Goal: Book appointment/travel/reservation

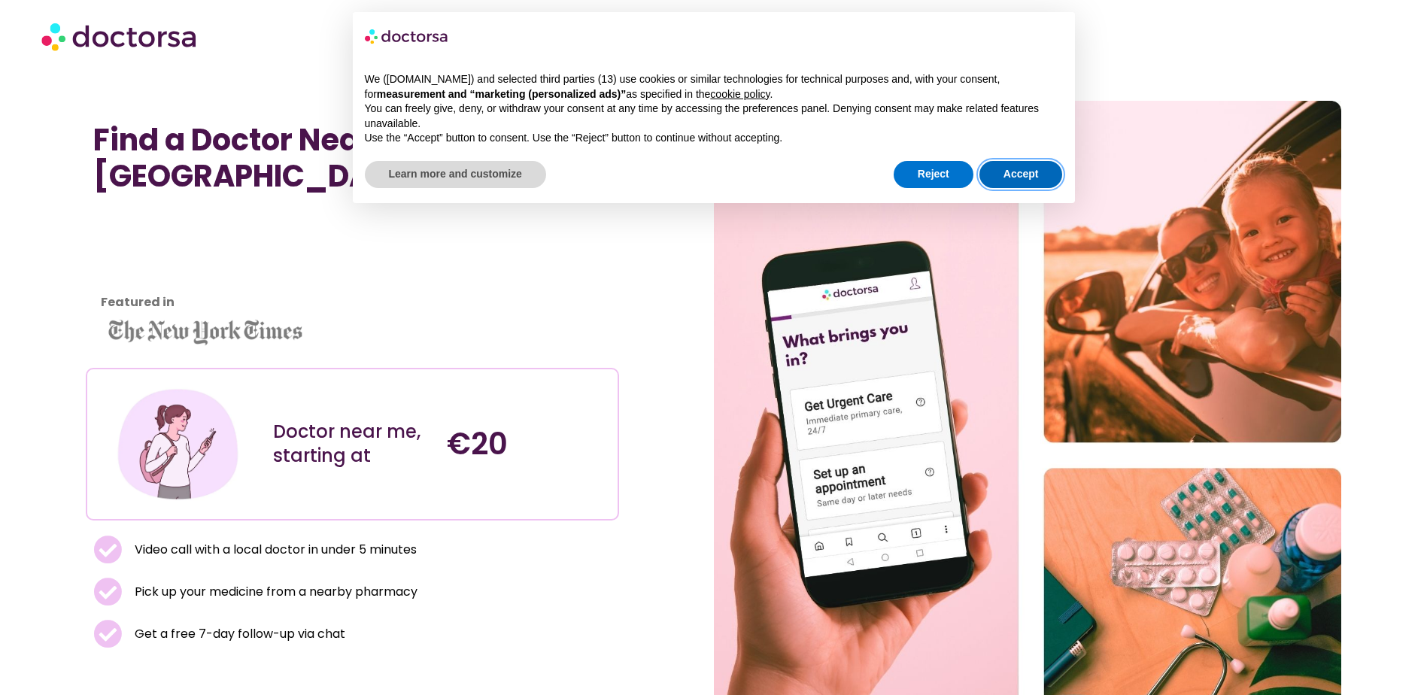
click at [1007, 174] on button "Accept" at bounding box center [1020, 174] width 83 height 27
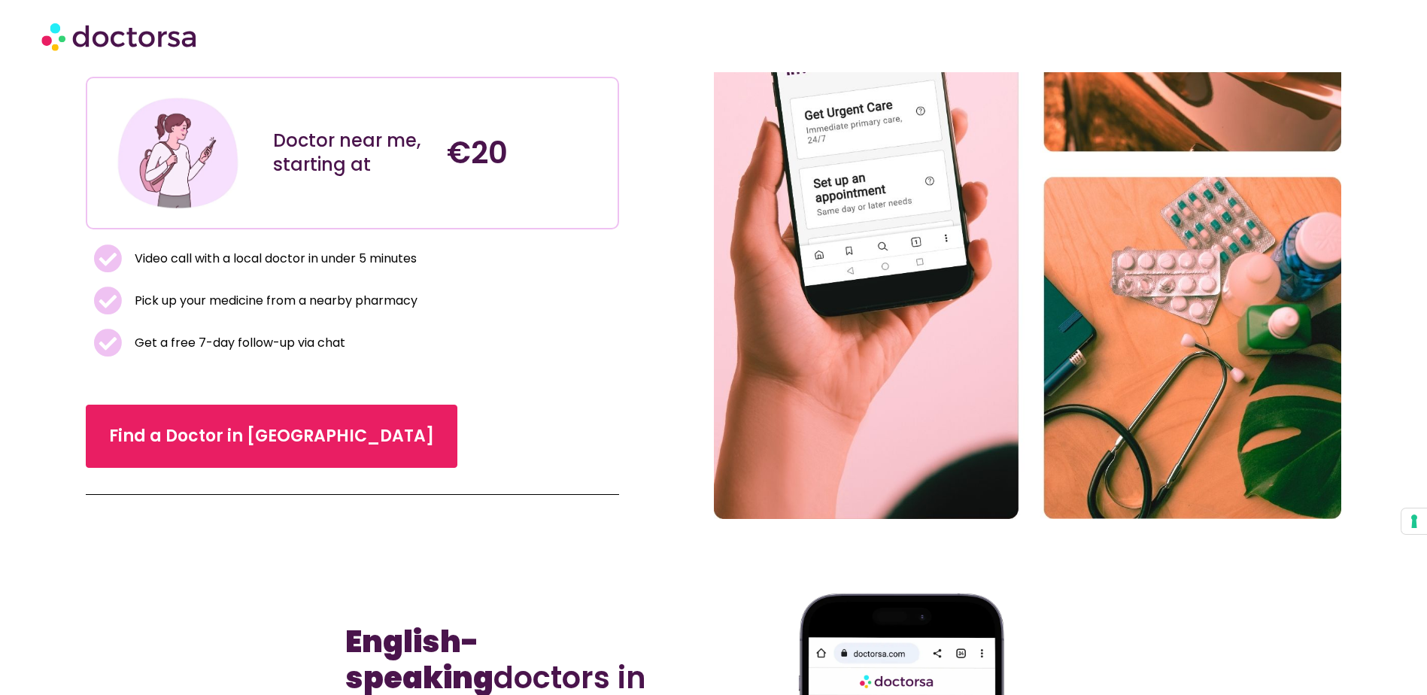
scroll to position [301, 0]
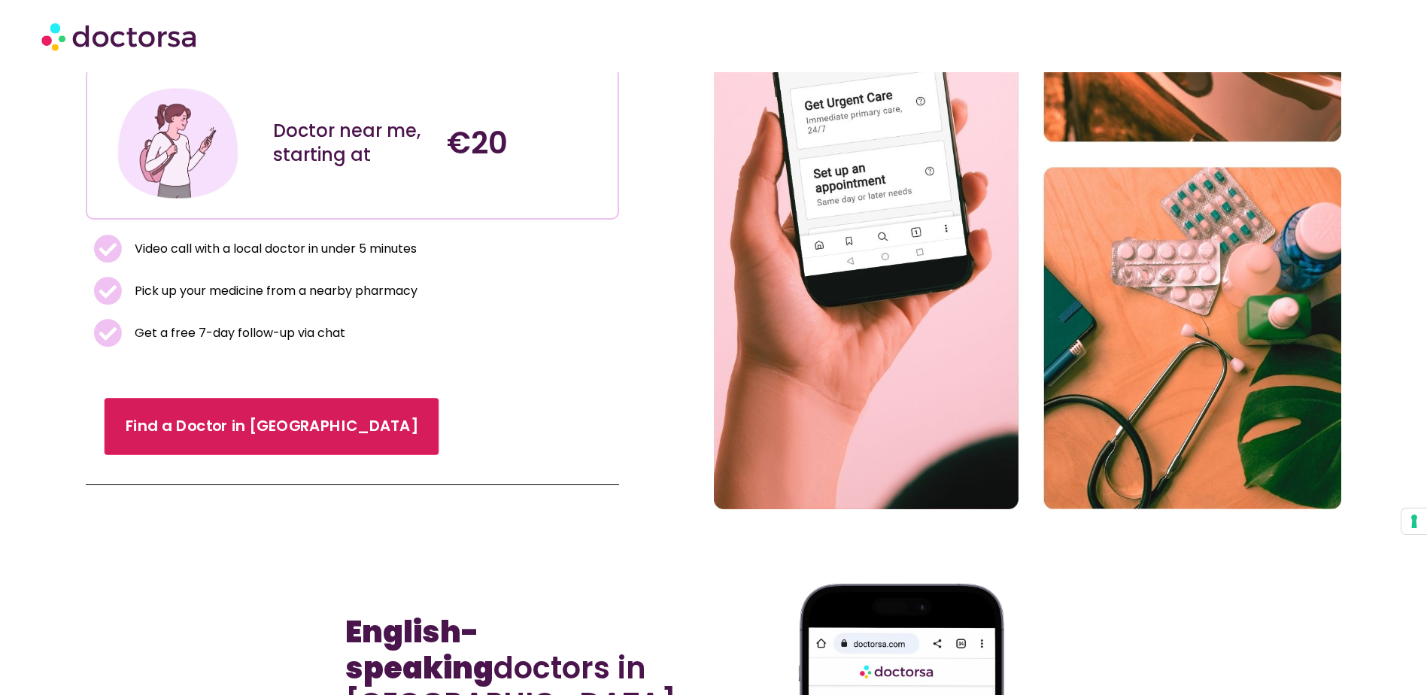
click at [183, 415] on span "Find a Doctor in [GEOGRAPHIC_DATA]" at bounding box center [271, 426] width 293 height 22
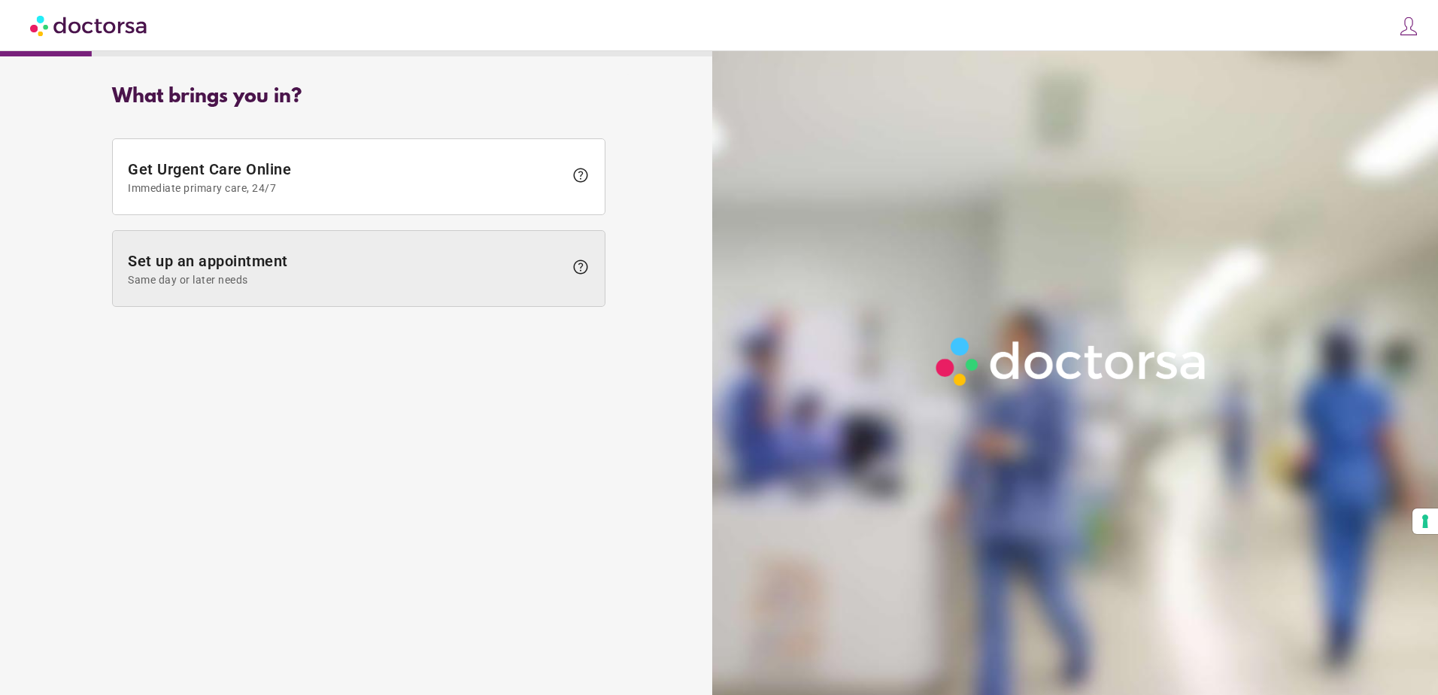
click at [274, 271] on span "Set up an appointment Same day or later needs" at bounding box center [346, 269] width 436 height 34
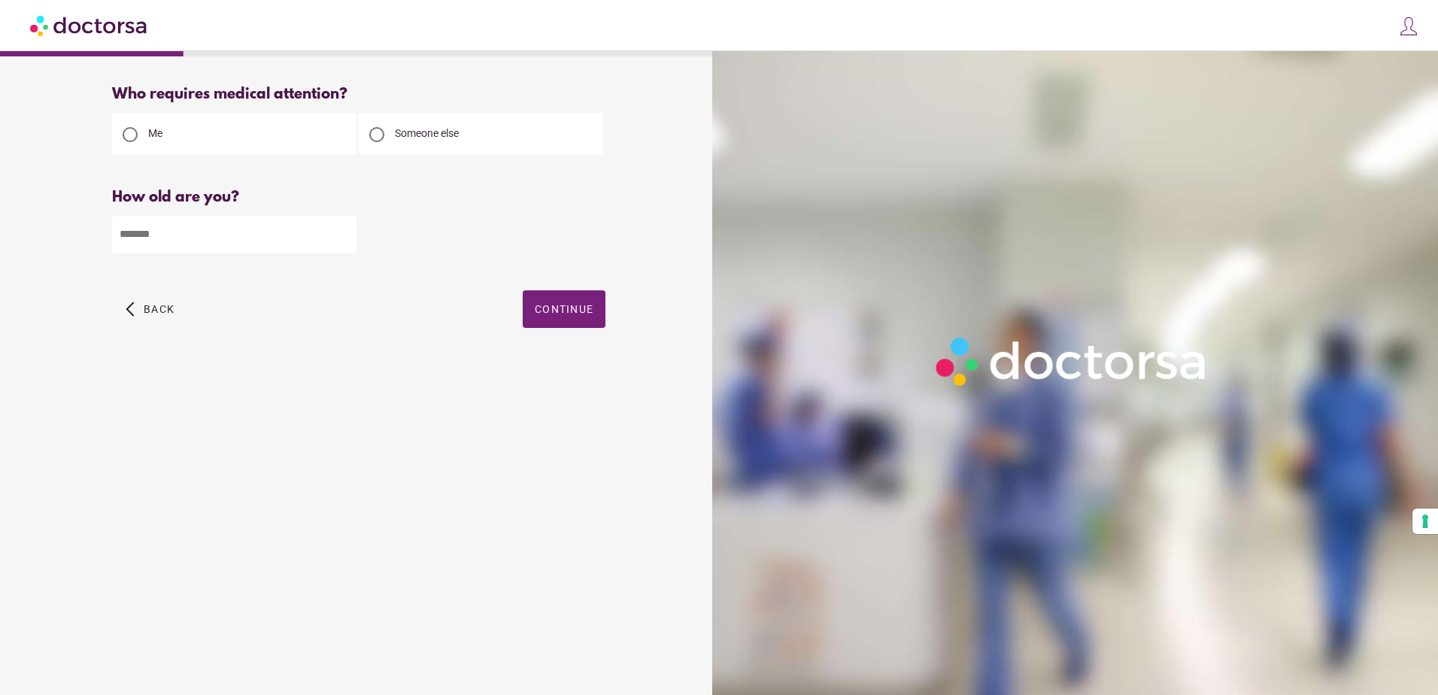
click at [350, 240] on input "number" at bounding box center [234, 234] width 244 height 37
type input "**"
click at [561, 315] on span "Continue" at bounding box center [564, 309] width 59 height 12
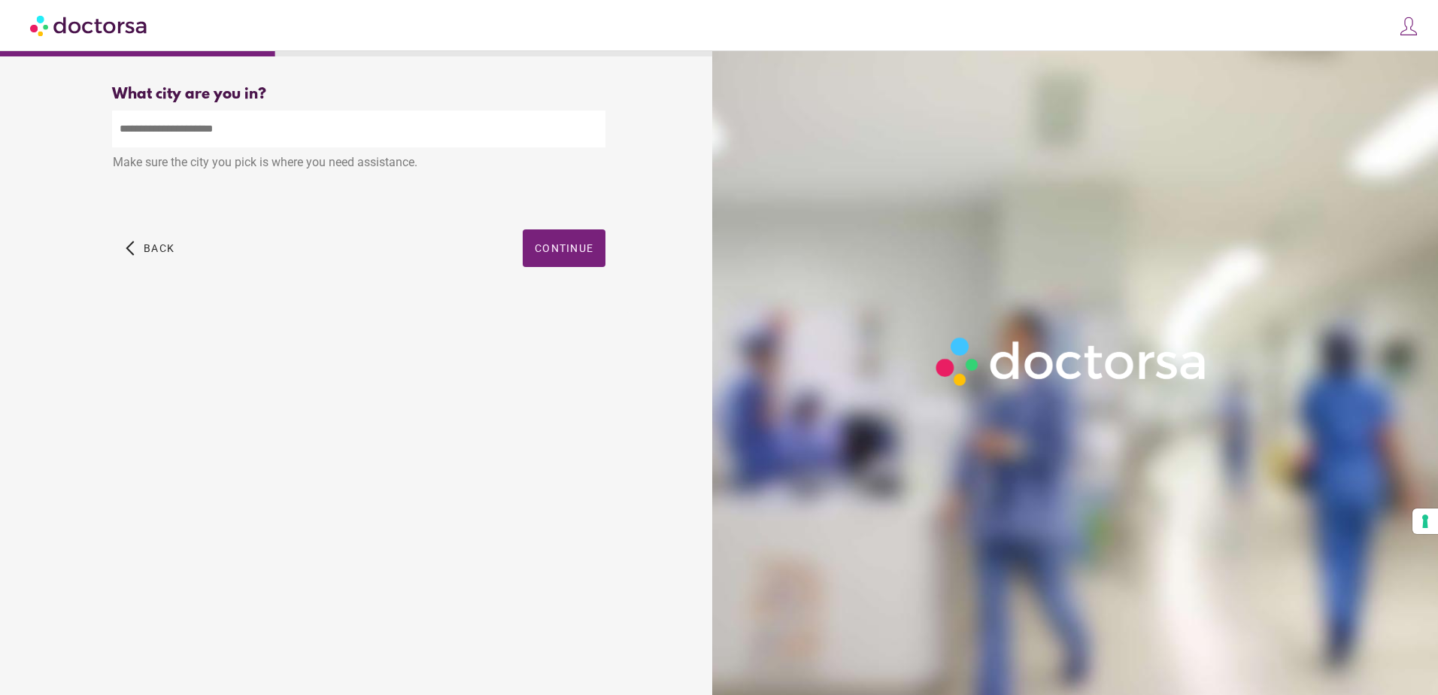
click at [159, 129] on input "text" at bounding box center [358, 129] width 493 height 37
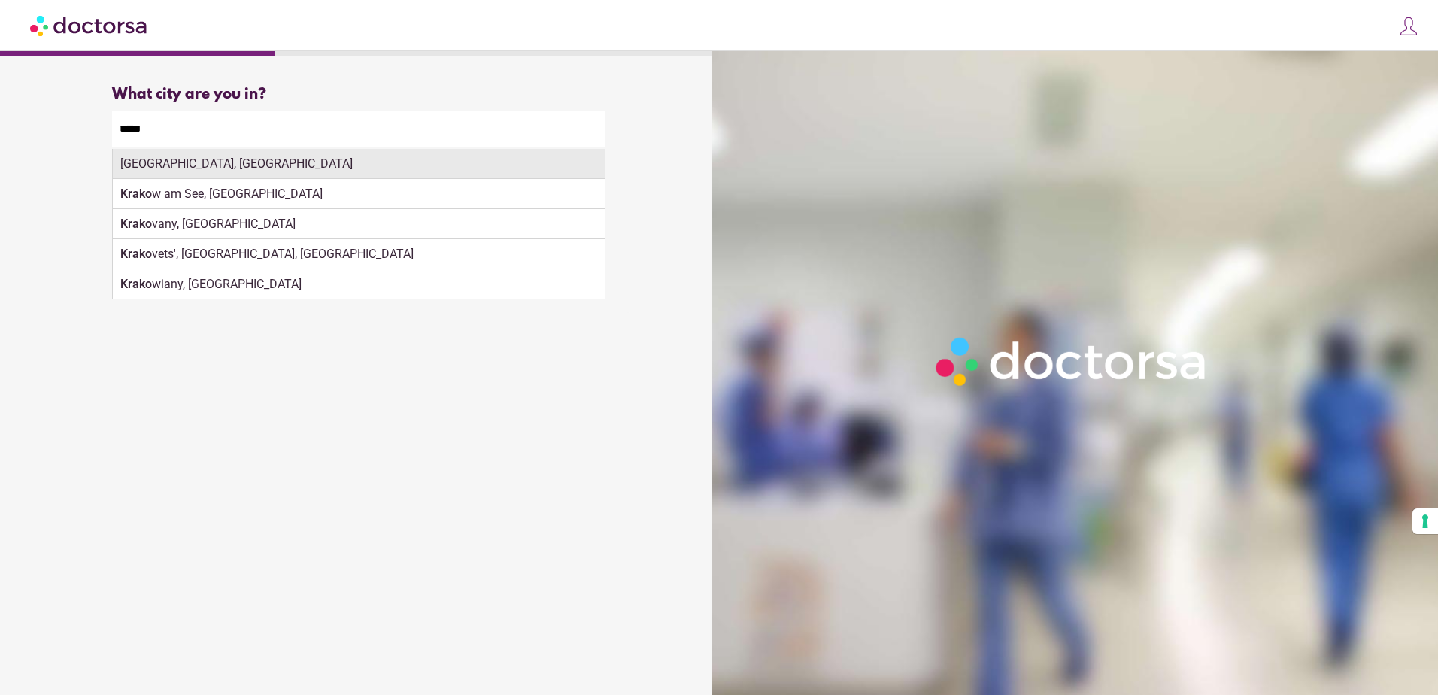
click at [180, 168] on div "Kraków, Poland" at bounding box center [359, 164] width 492 height 30
type input "**********"
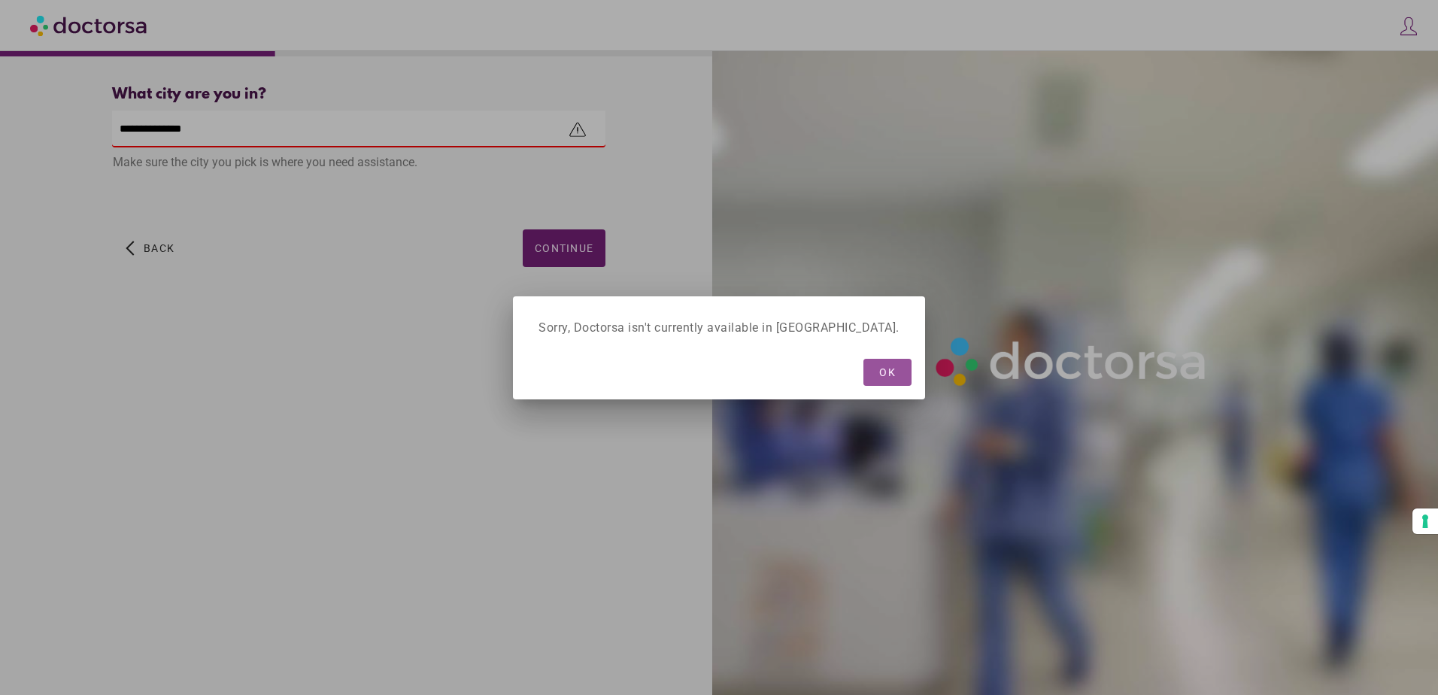
drag, startPoint x: 852, startPoint y: 367, endPoint x: 583, endPoint y: 241, distance: 297.1
click at [863, 363] on button "OK" at bounding box center [887, 372] width 48 height 27
